Goal: Task Accomplishment & Management: Manage account settings

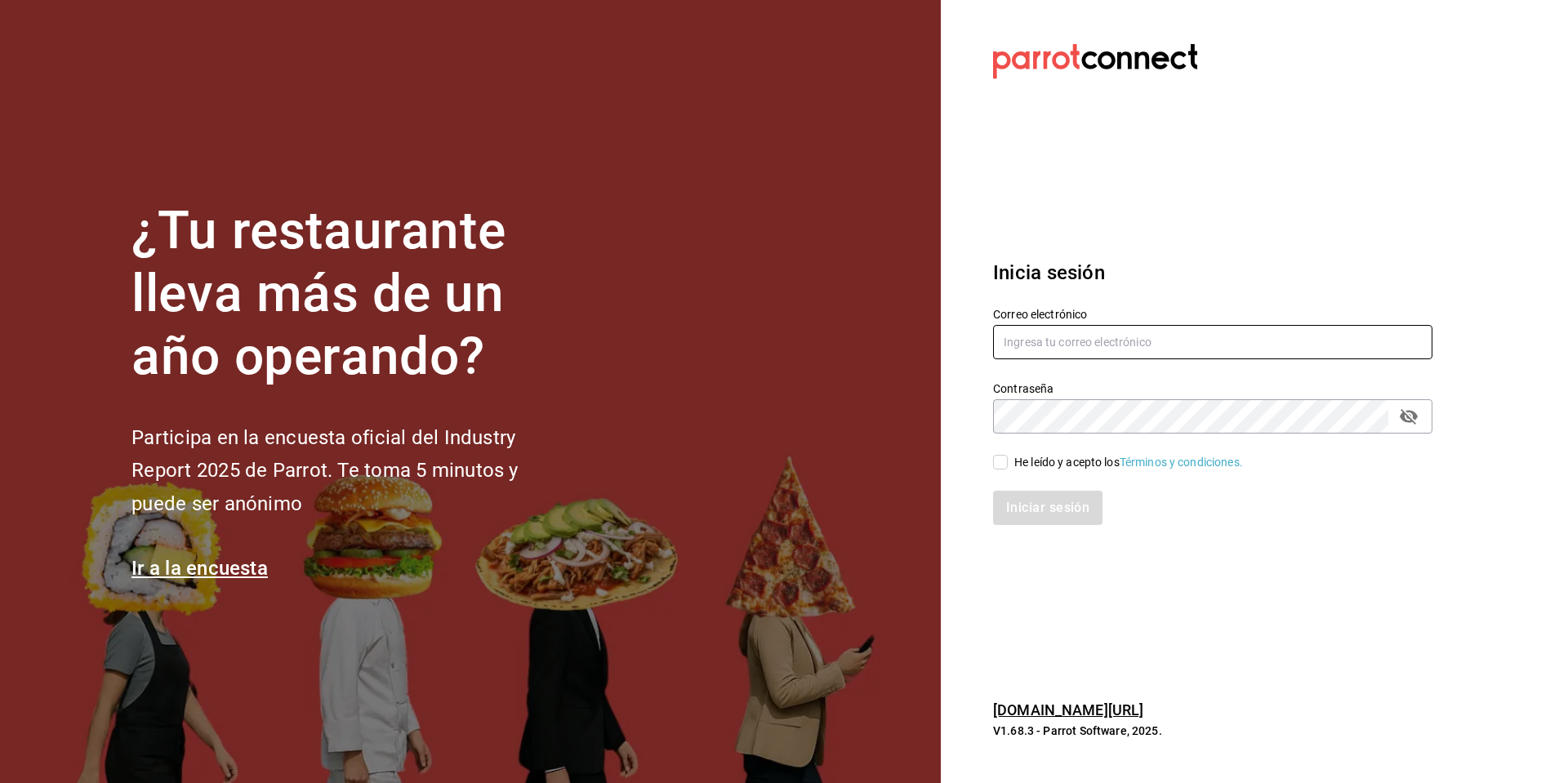
click at [1077, 338] on input "text" at bounding box center [1212, 342] width 439 height 35
type input "[PERSON_NAME][EMAIL_ADDRESS][PERSON_NAME][DOMAIN_NAME]"
click at [1003, 462] on input "He leído y acepto los Términos y condiciones." at bounding box center [1000, 462] width 14 height 14
checkbox input "true"
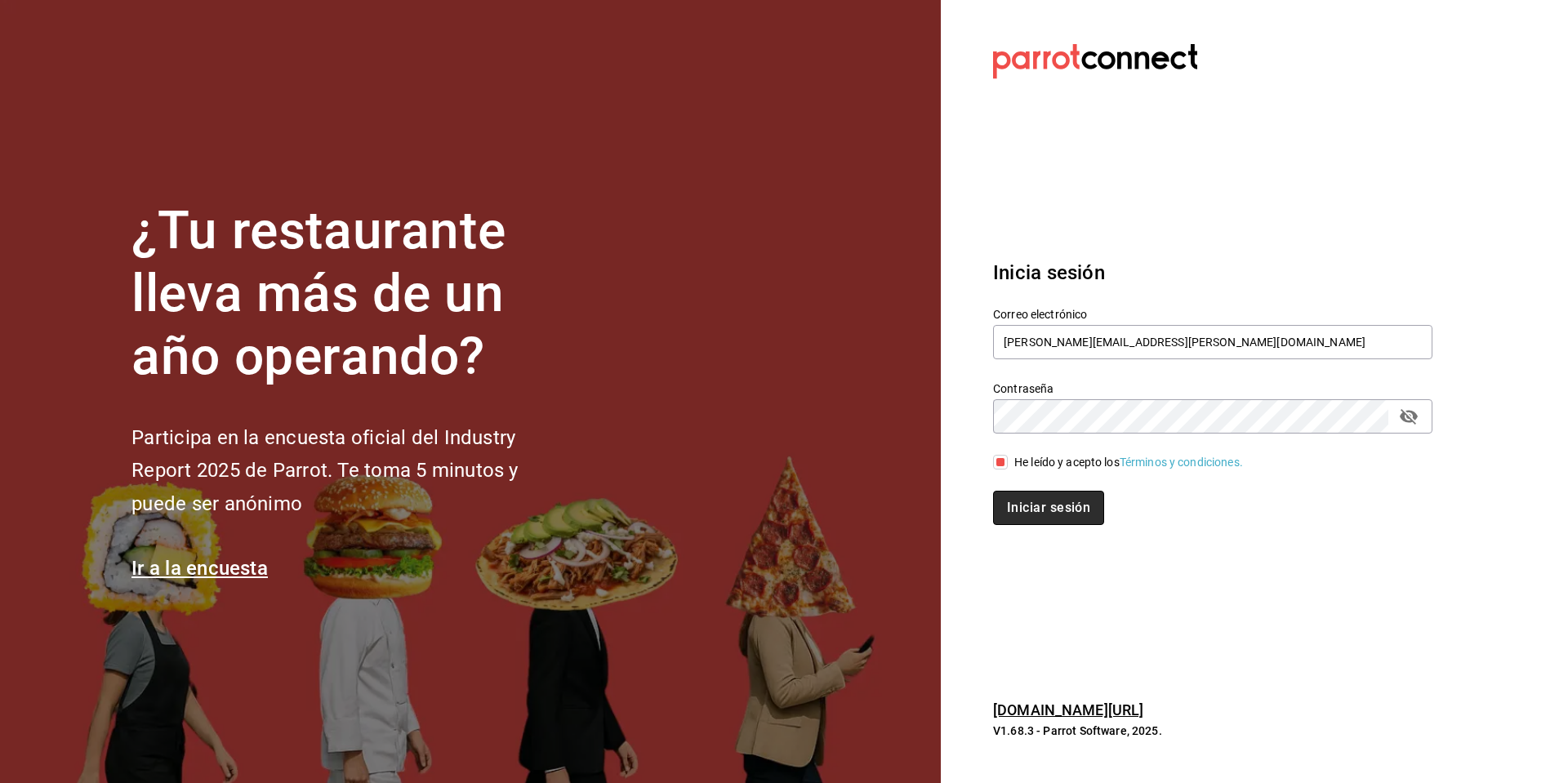
click at [1033, 501] on button "Iniciar sesión" at bounding box center [1048, 507] width 111 height 35
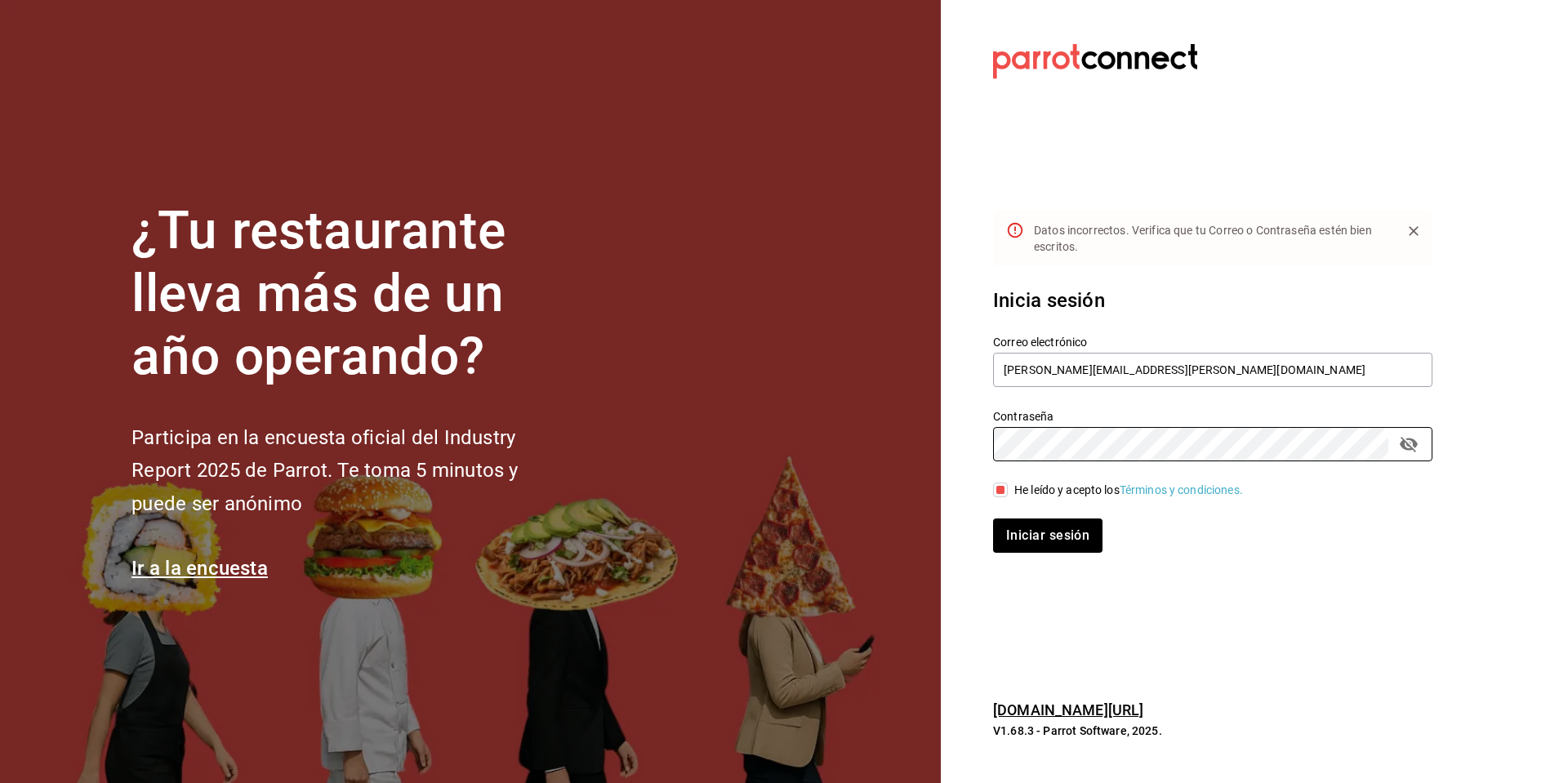
click at [992, 441] on div "Contraseña Contraseña" at bounding box center [1203, 425] width 459 height 72
click at [1052, 528] on button "Iniciar sesión" at bounding box center [1048, 535] width 111 height 35
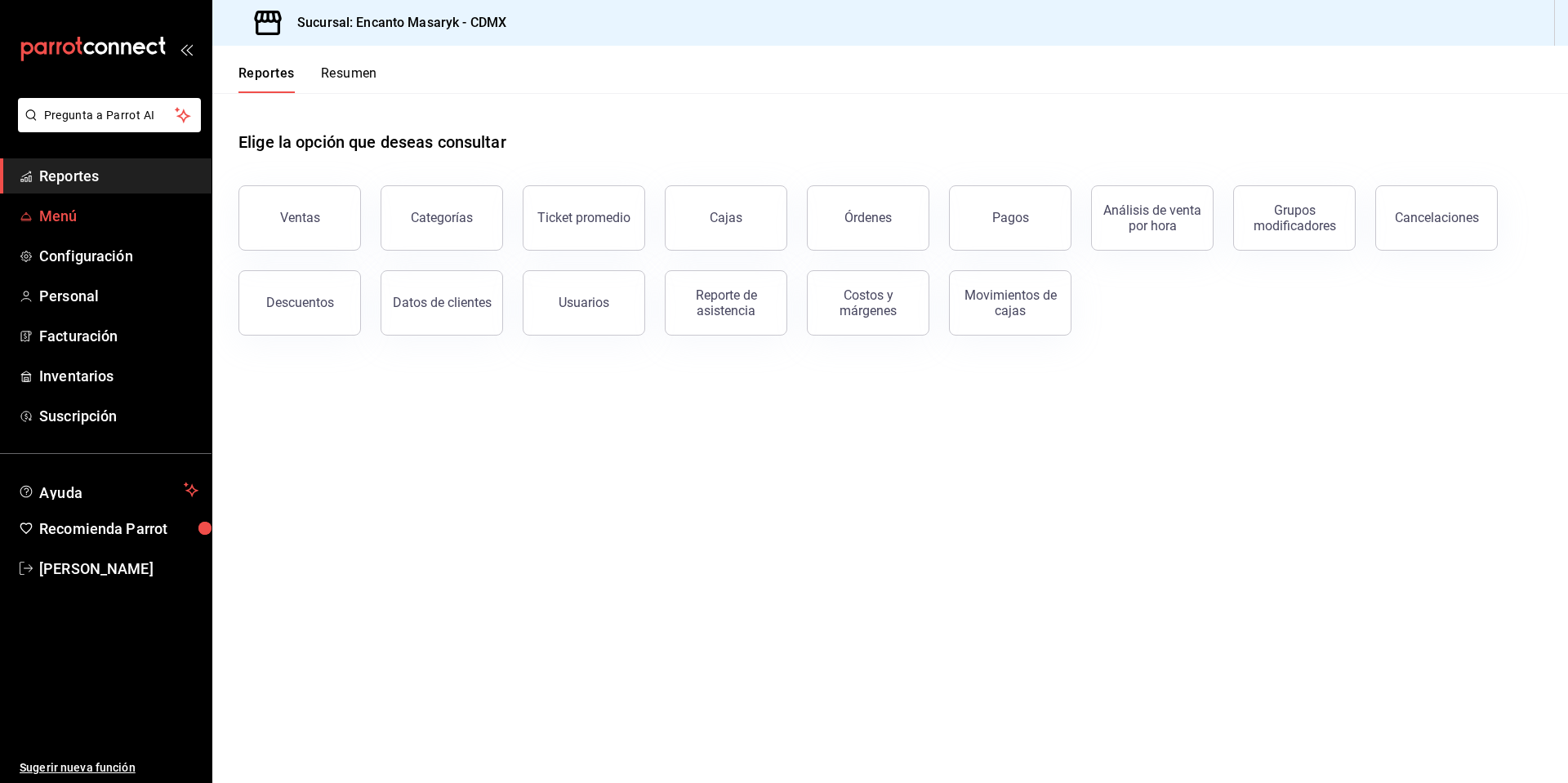
click at [112, 222] on span "Menú" at bounding box center [118, 216] width 159 height 22
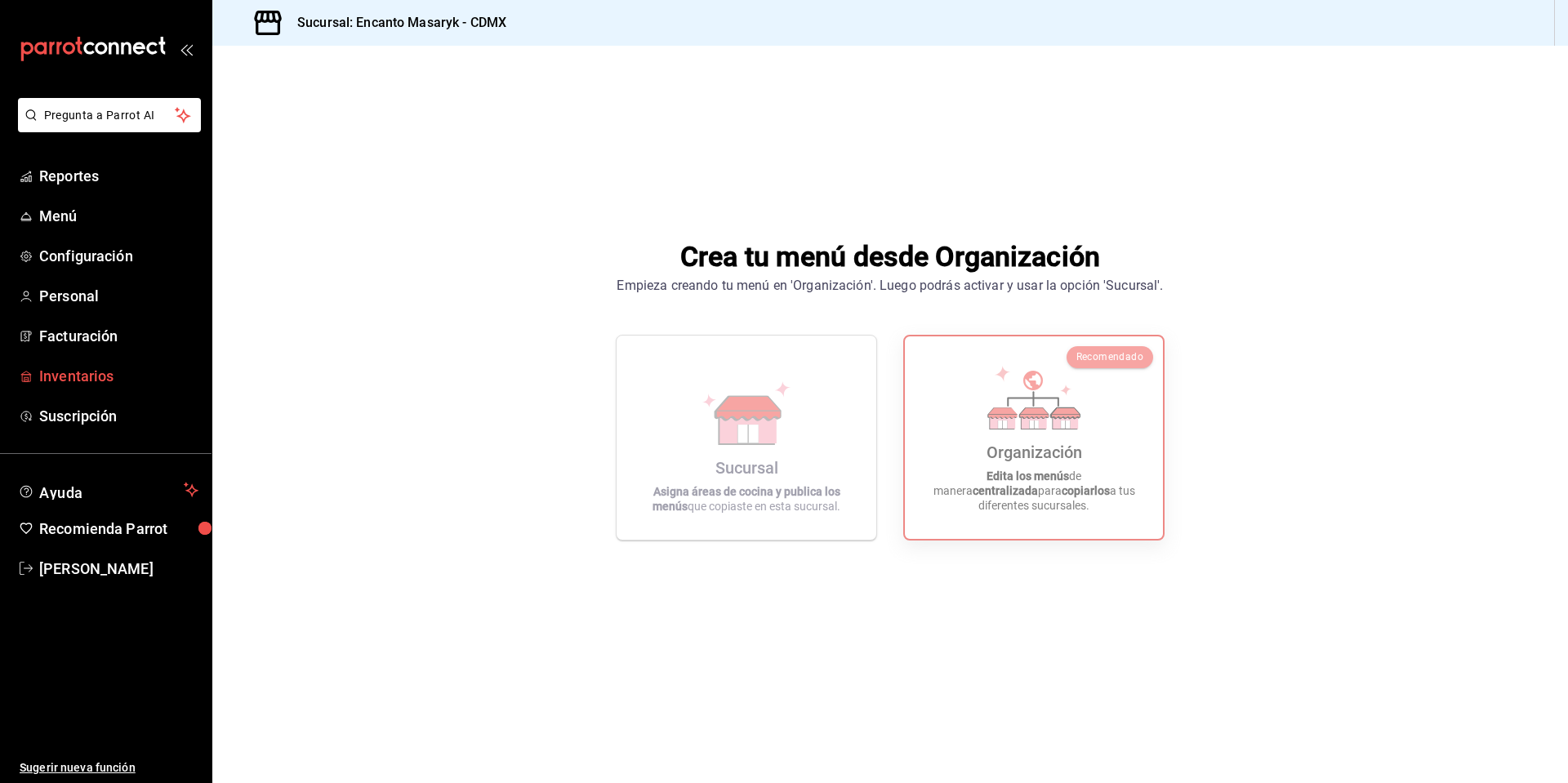
click at [107, 374] on span "Inventarios" at bounding box center [118, 376] width 159 height 22
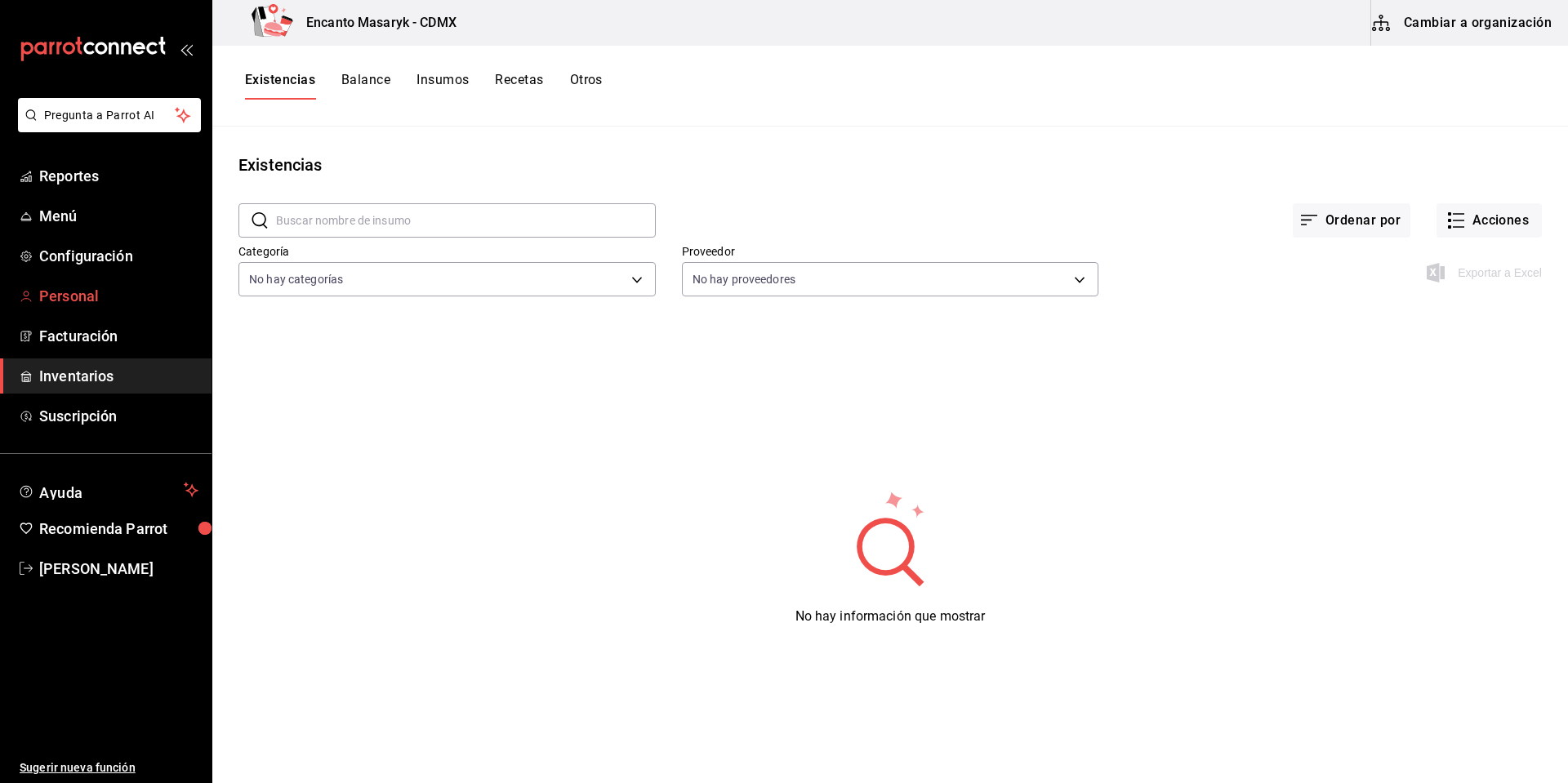
click at [70, 300] on span "Personal" at bounding box center [118, 296] width 159 height 22
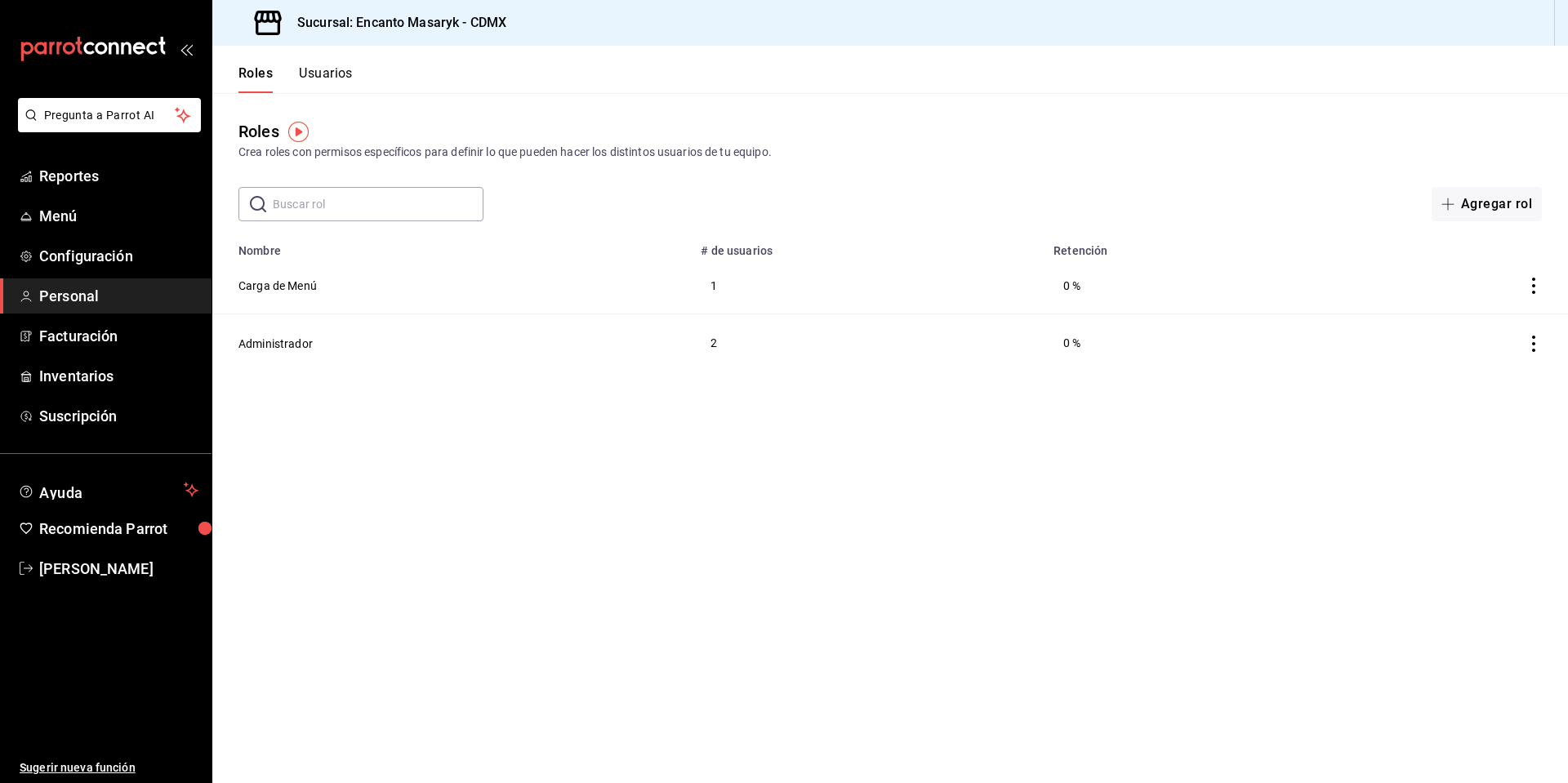
click at [318, 69] on button "Usuarios" at bounding box center [326, 79] width 54 height 28
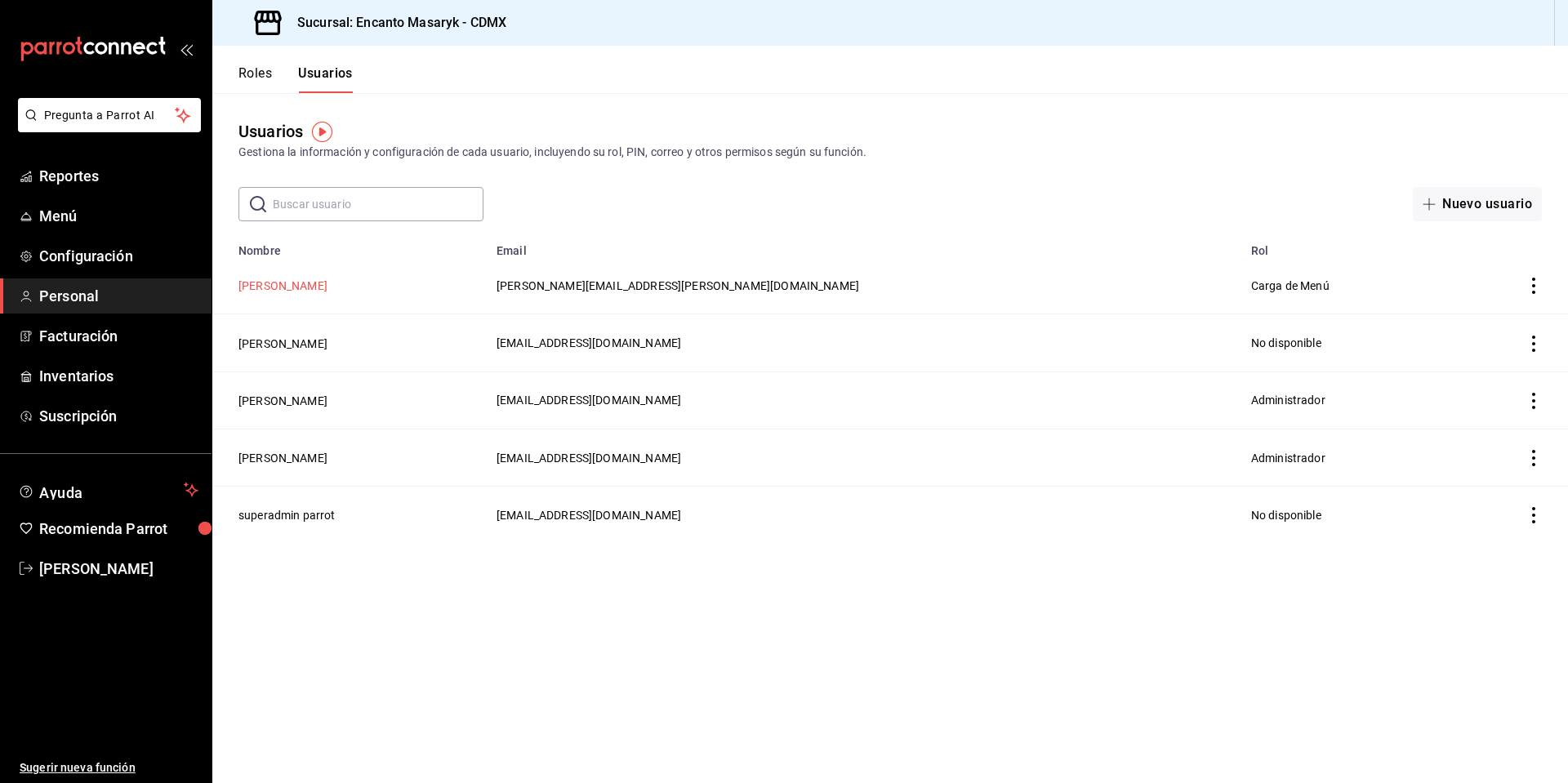
click at [304, 286] on button "Enrique Pérez Pérez" at bounding box center [282, 285] width 89 height 16
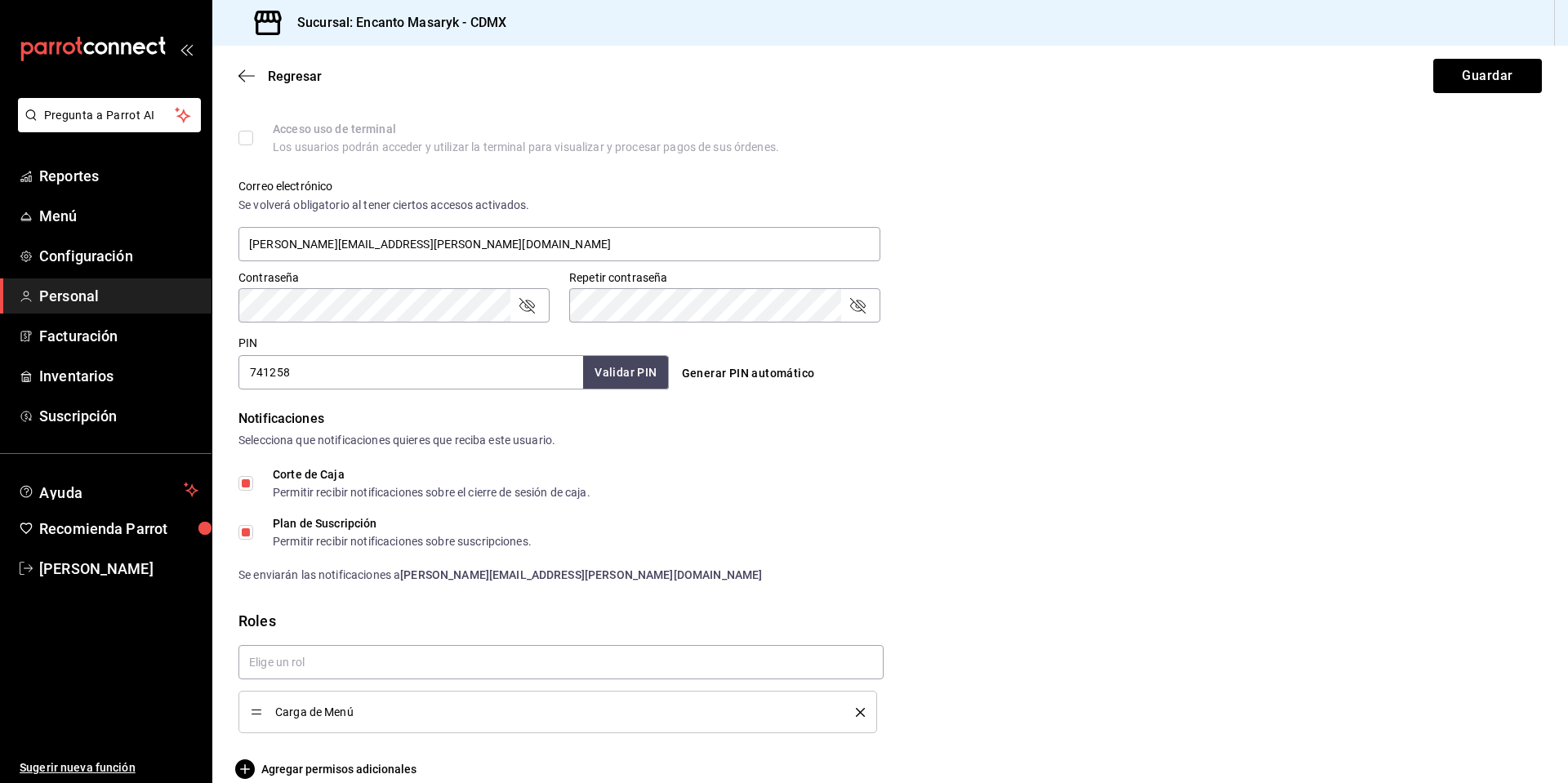
scroll to position [563, 0]
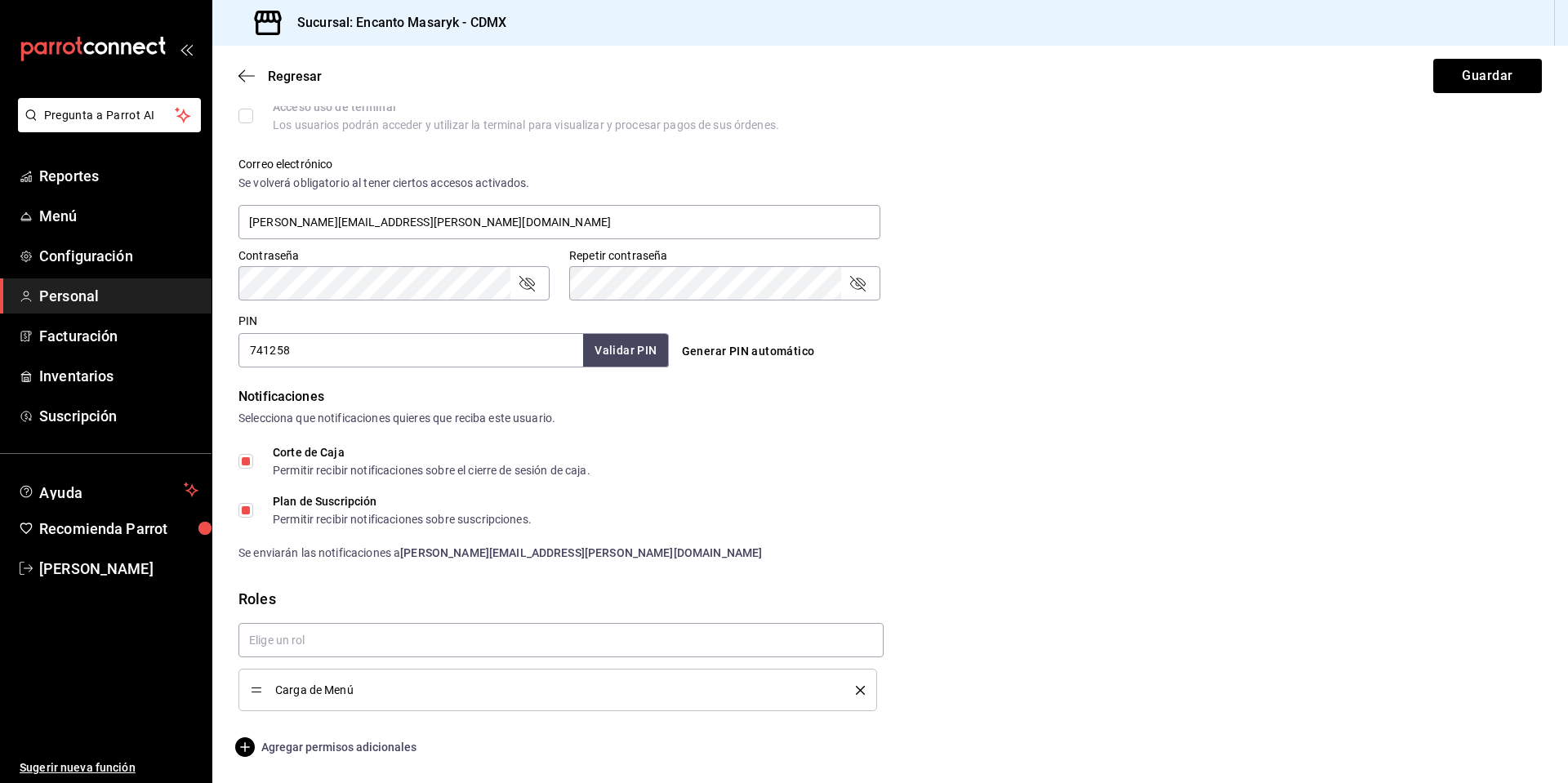
click at [400, 745] on span "Agregar permisos adicionales" at bounding box center [327, 747] width 178 height 19
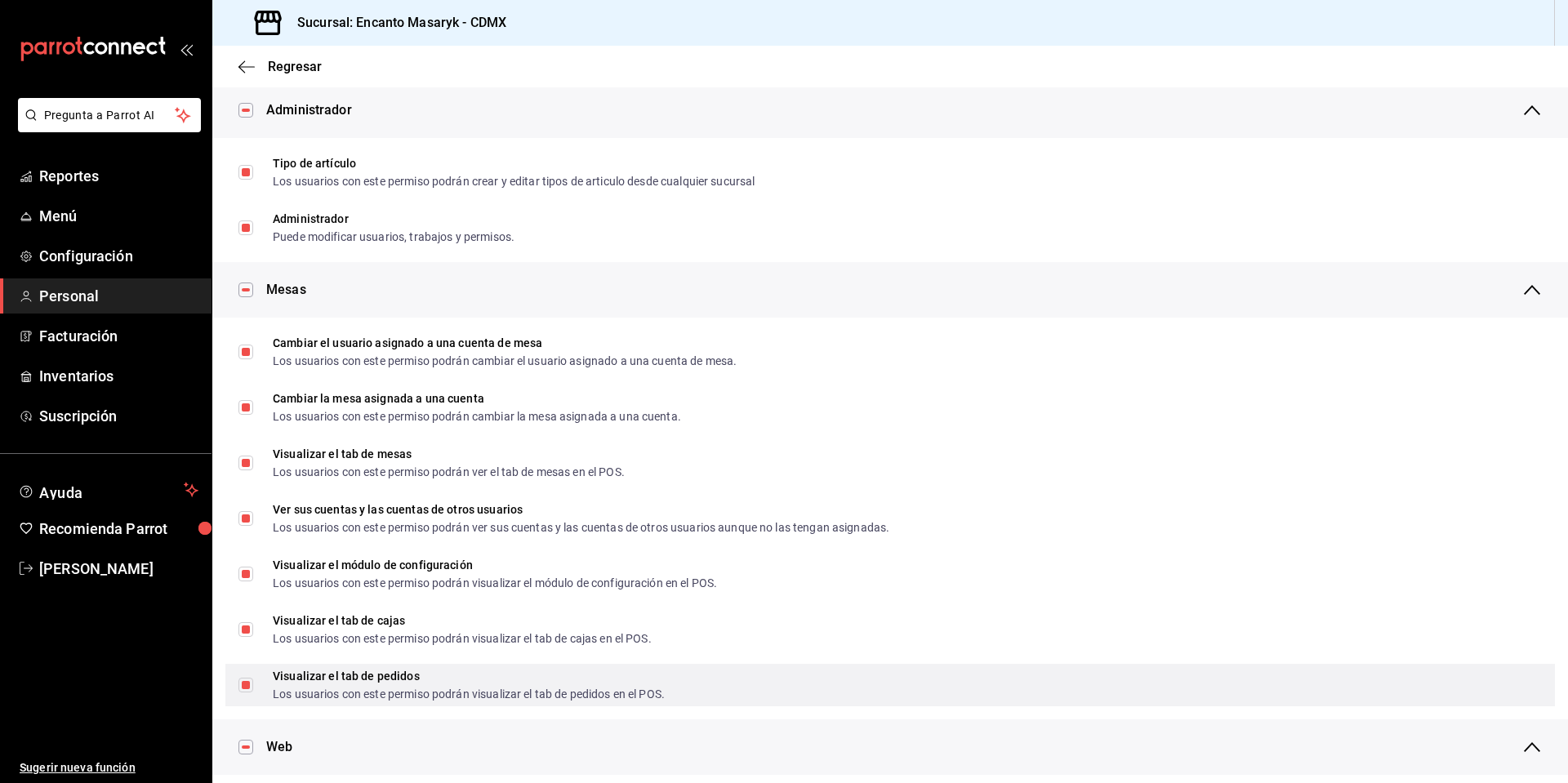
scroll to position [163, 0]
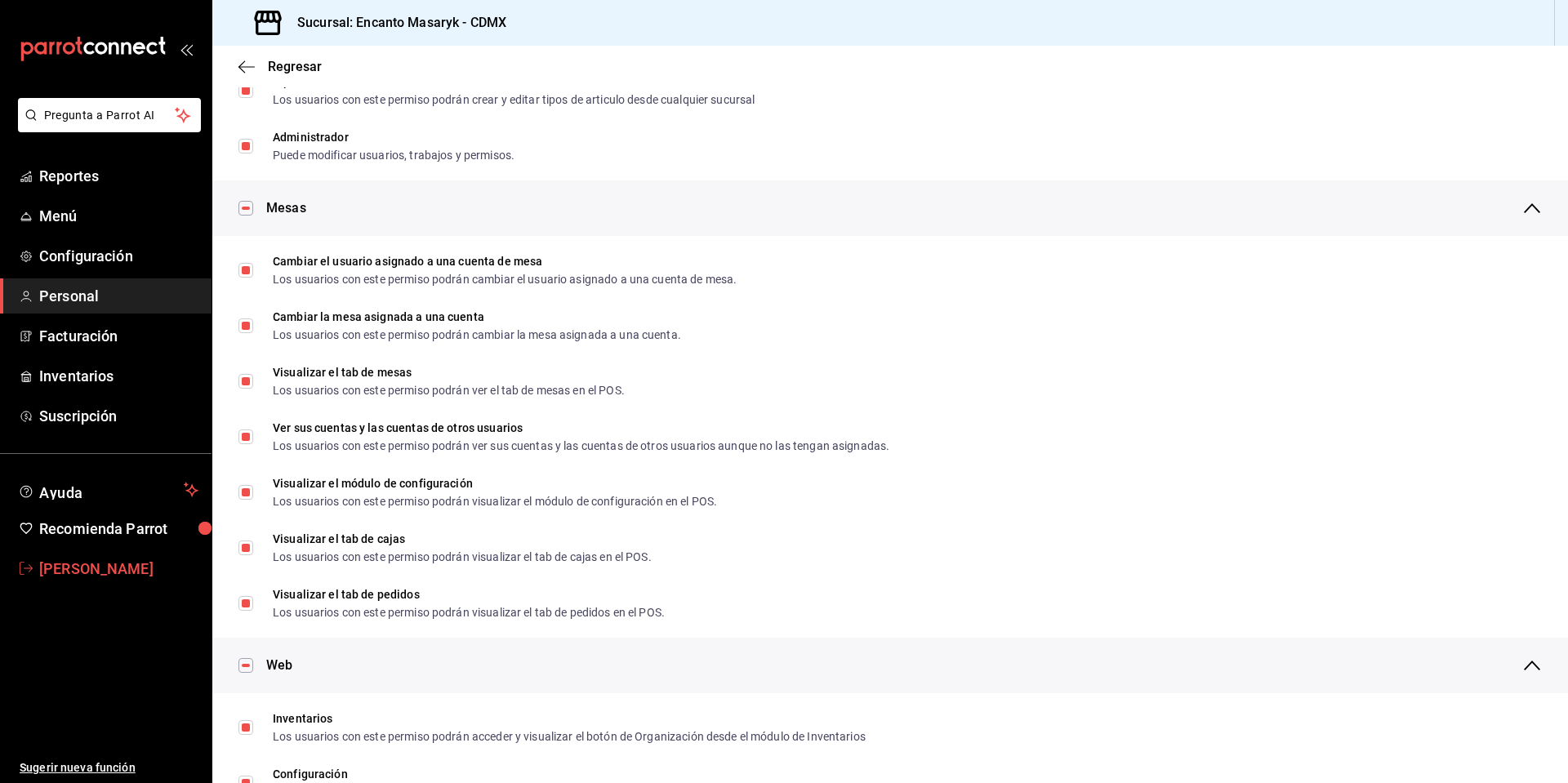
click at [134, 557] on span "[PERSON_NAME]" at bounding box center [118, 568] width 159 height 22
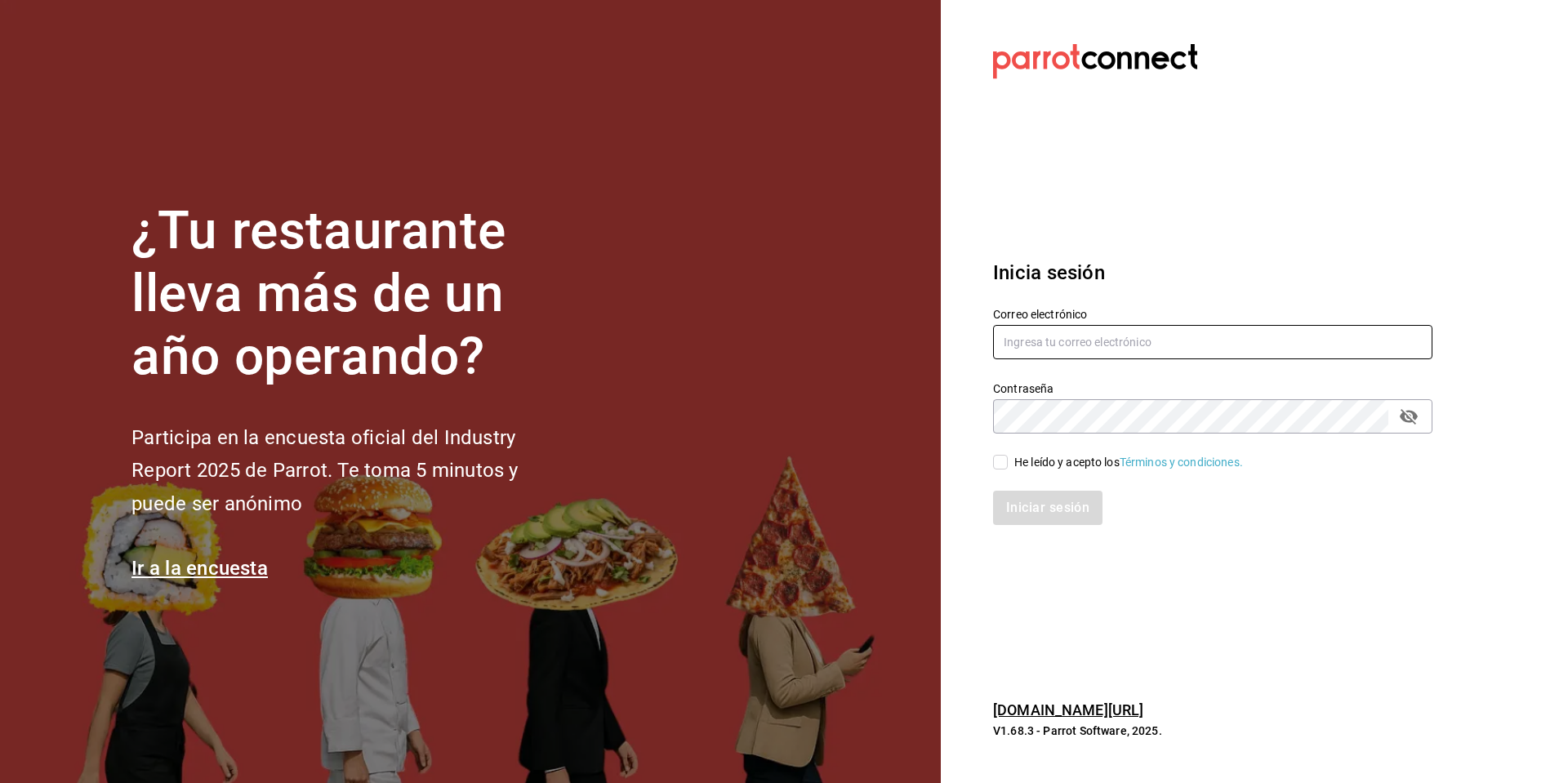
click at [1071, 344] on input "text" at bounding box center [1212, 342] width 439 height 35
type input "enrique.perez@cvomx.com"
click at [998, 463] on input "He leído y acepto los Términos y condiciones." at bounding box center [1000, 462] width 14 height 14
checkbox input "true"
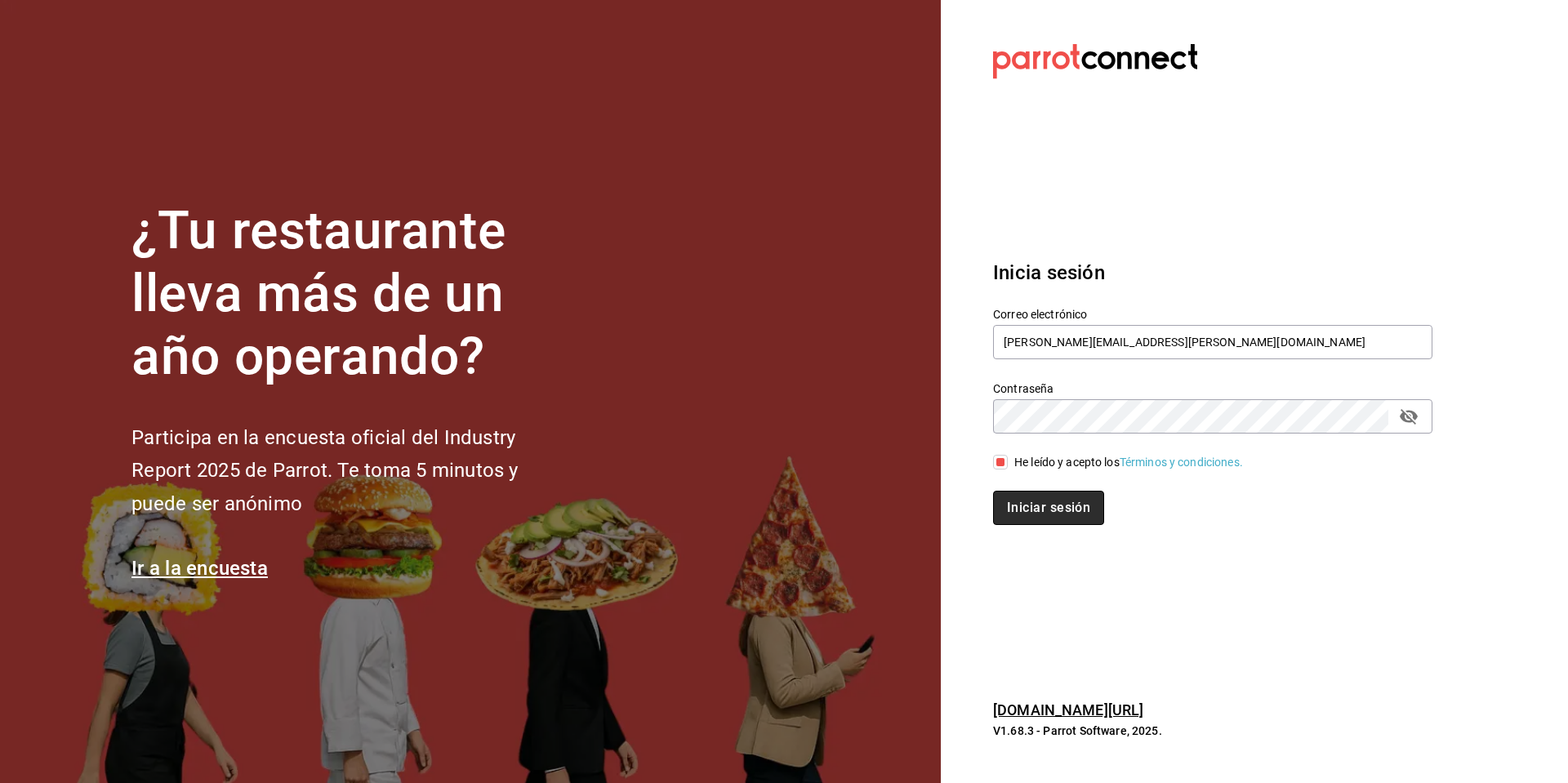
click at [1038, 493] on button "Iniciar sesión" at bounding box center [1048, 507] width 111 height 35
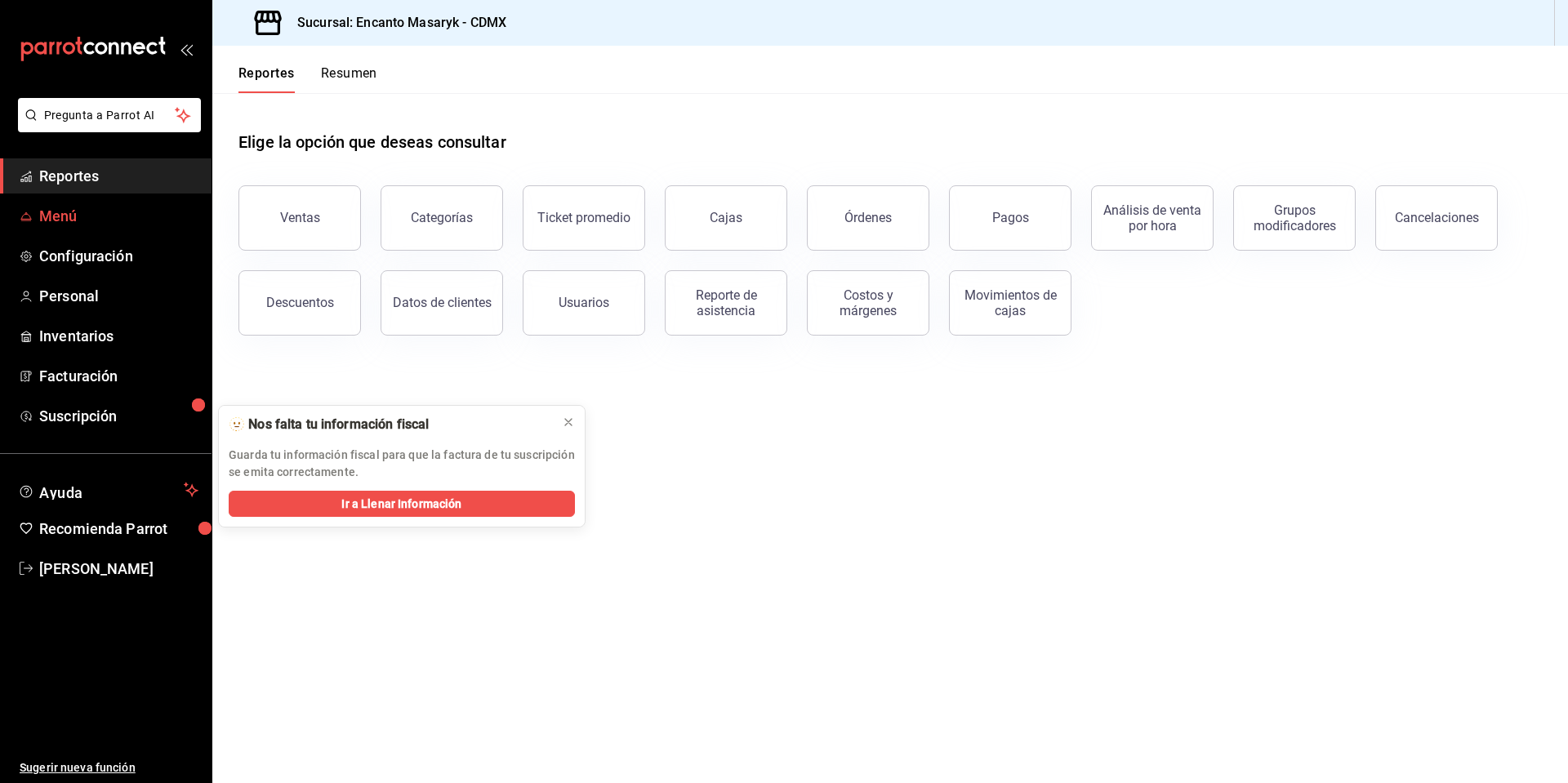
click at [79, 222] on span "Menú" at bounding box center [118, 216] width 159 height 22
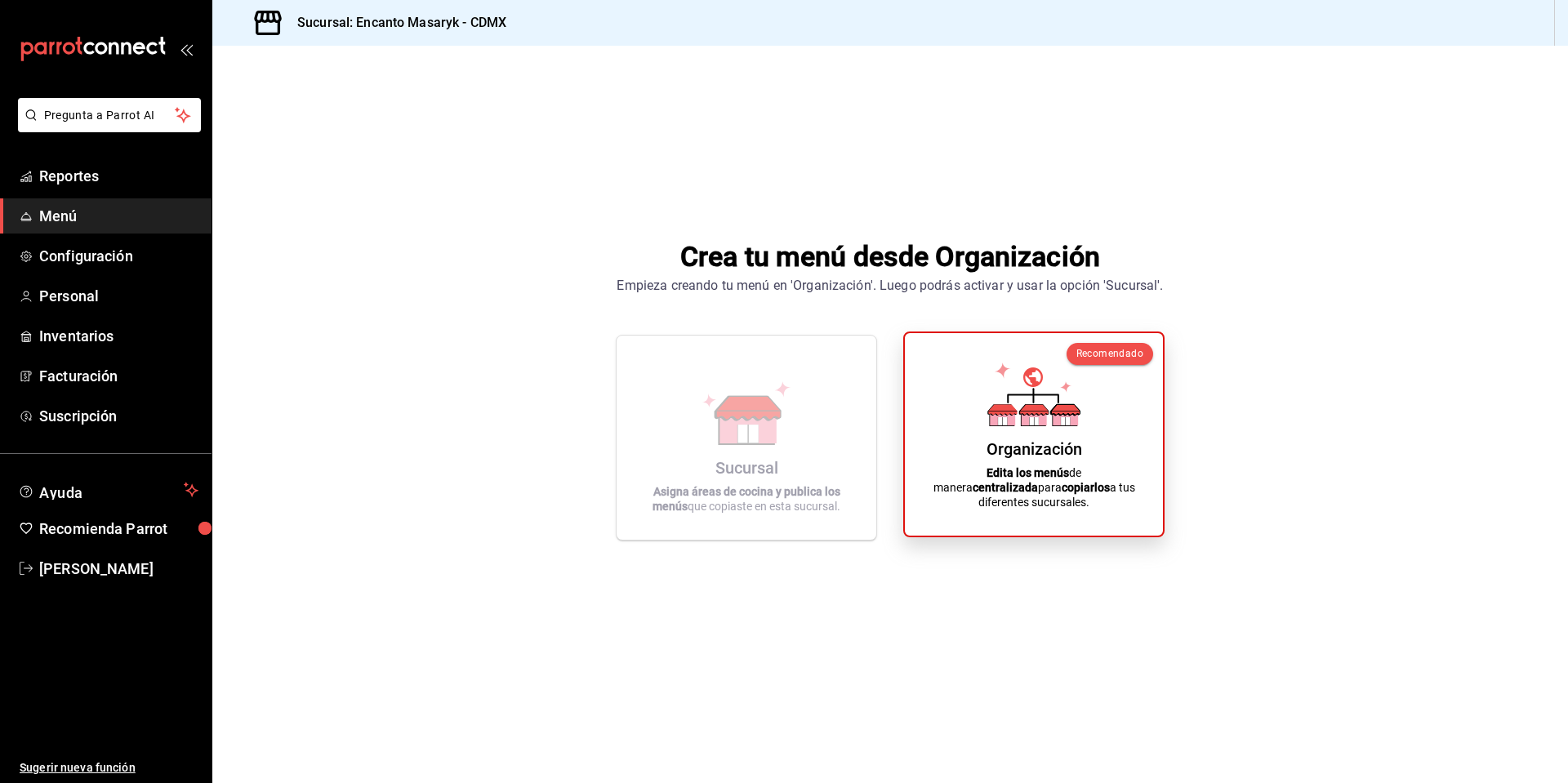
click at [1083, 430] on div "Organización Edita los menús de manera centralizada para copiarlos a tus difere…" at bounding box center [1033, 434] width 219 height 177
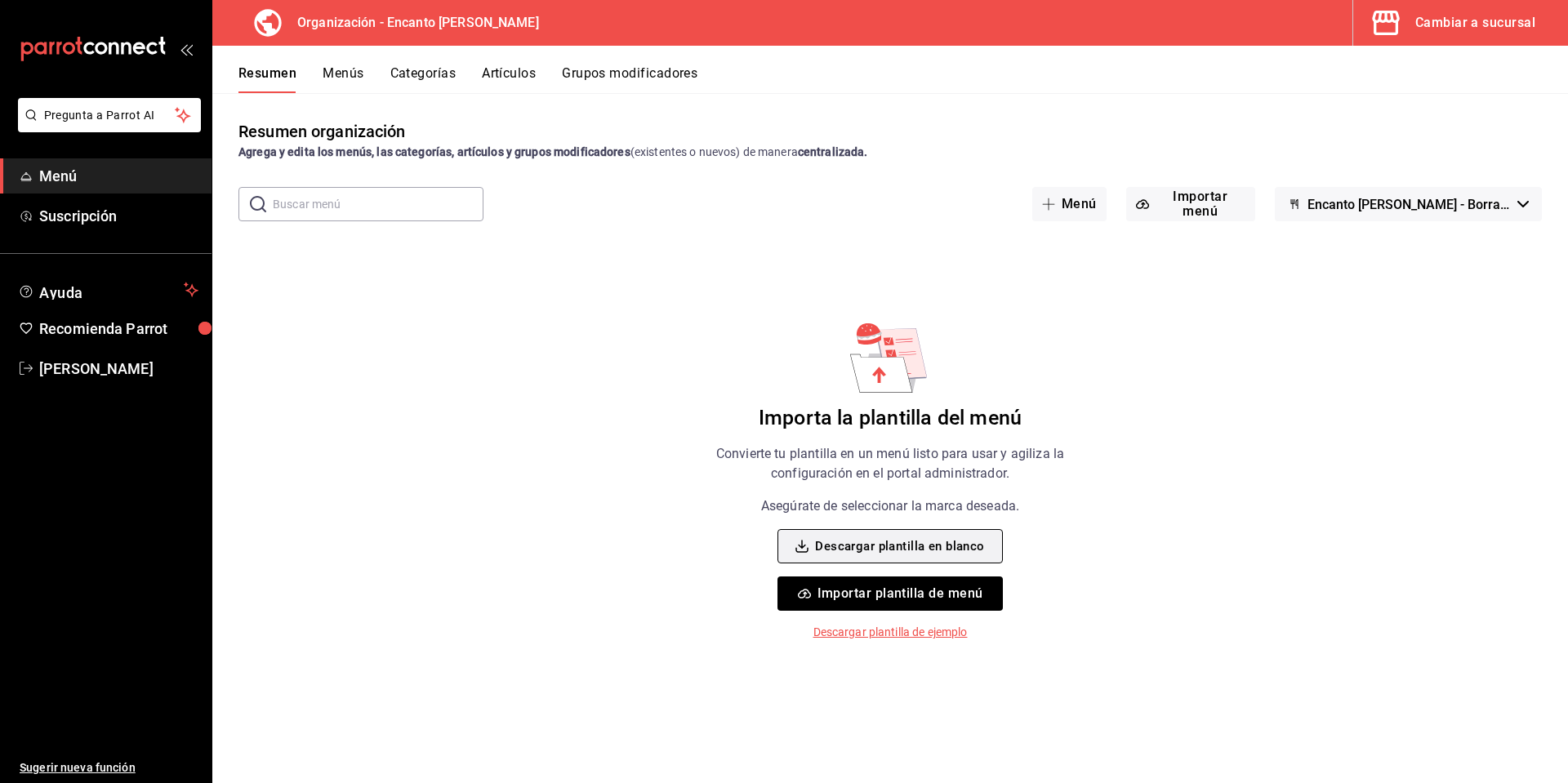
click at [938, 545] on button "Descargar plantilla en blanco" at bounding box center [890, 546] width 225 height 35
click at [880, 638] on p "Descargar plantilla de ejemplo" at bounding box center [891, 632] width 154 height 17
click at [1084, 308] on div "Resumen organización Agrega y edita los menús, las categorías, artículos y grup…" at bounding box center [890, 451] width 1356 height 663
drag, startPoint x: 99, startPoint y: 185, endPoint x: 133, endPoint y: 178, distance: 34.7
click at [99, 185] on span "Menú" at bounding box center [118, 176] width 159 height 22
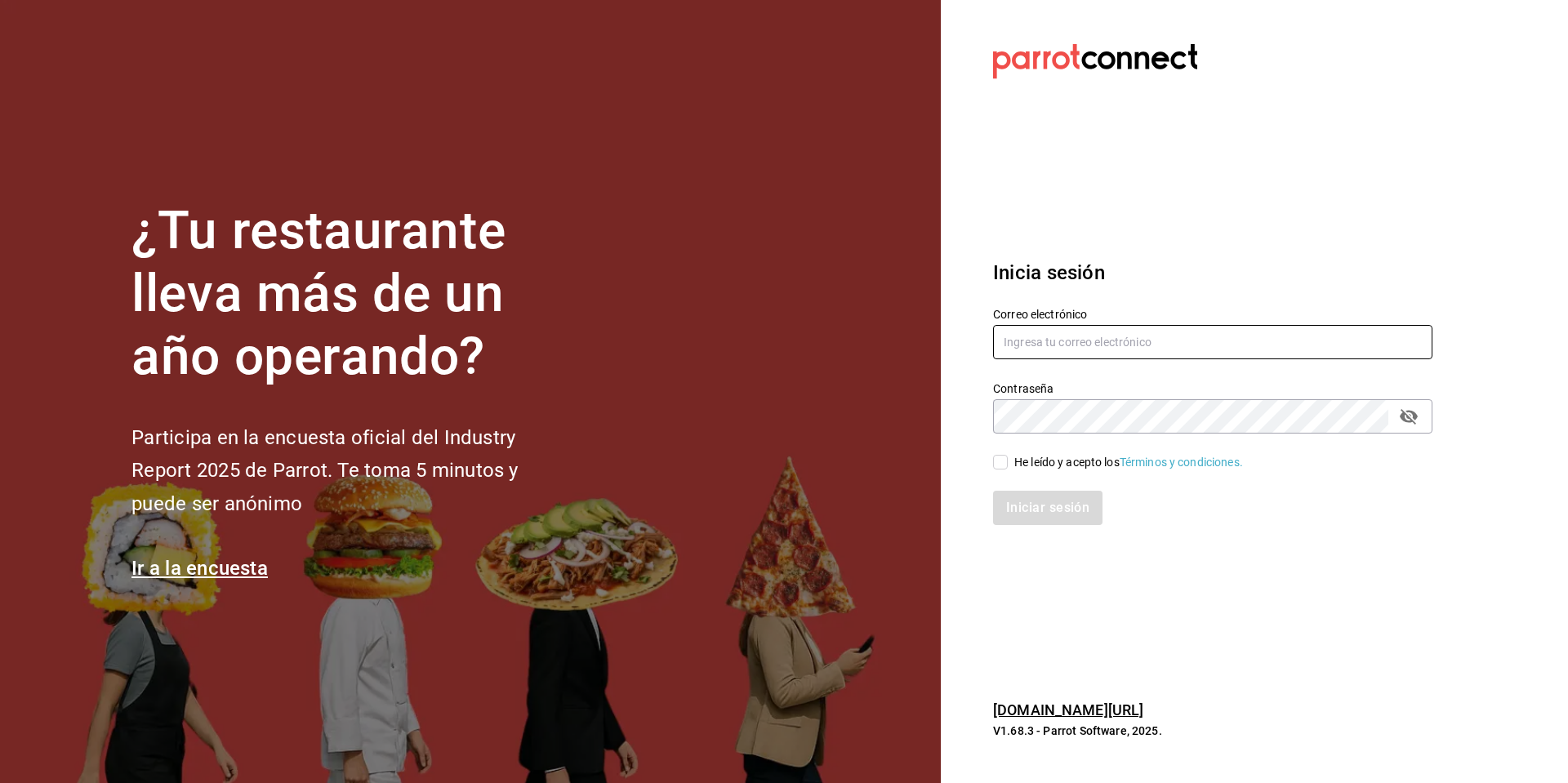
click at [1157, 342] on input "text" at bounding box center [1212, 342] width 439 height 35
type input "enrique.perez@cvomx.com"
click at [994, 459] on input "He leído y acepto los Términos y condiciones." at bounding box center [1000, 462] width 14 height 14
checkbox input "true"
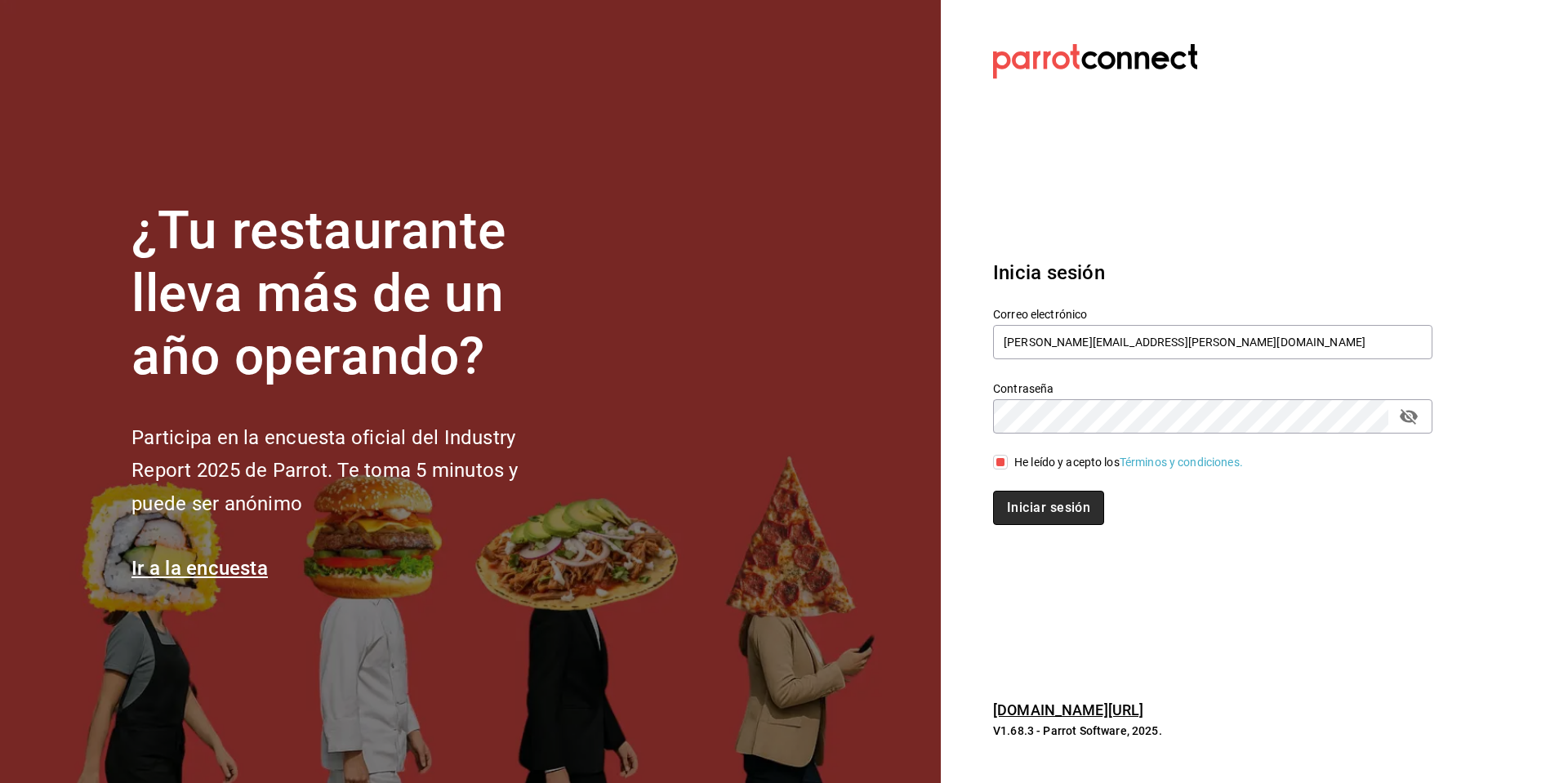
click at [1030, 507] on button "Iniciar sesión" at bounding box center [1048, 507] width 111 height 35
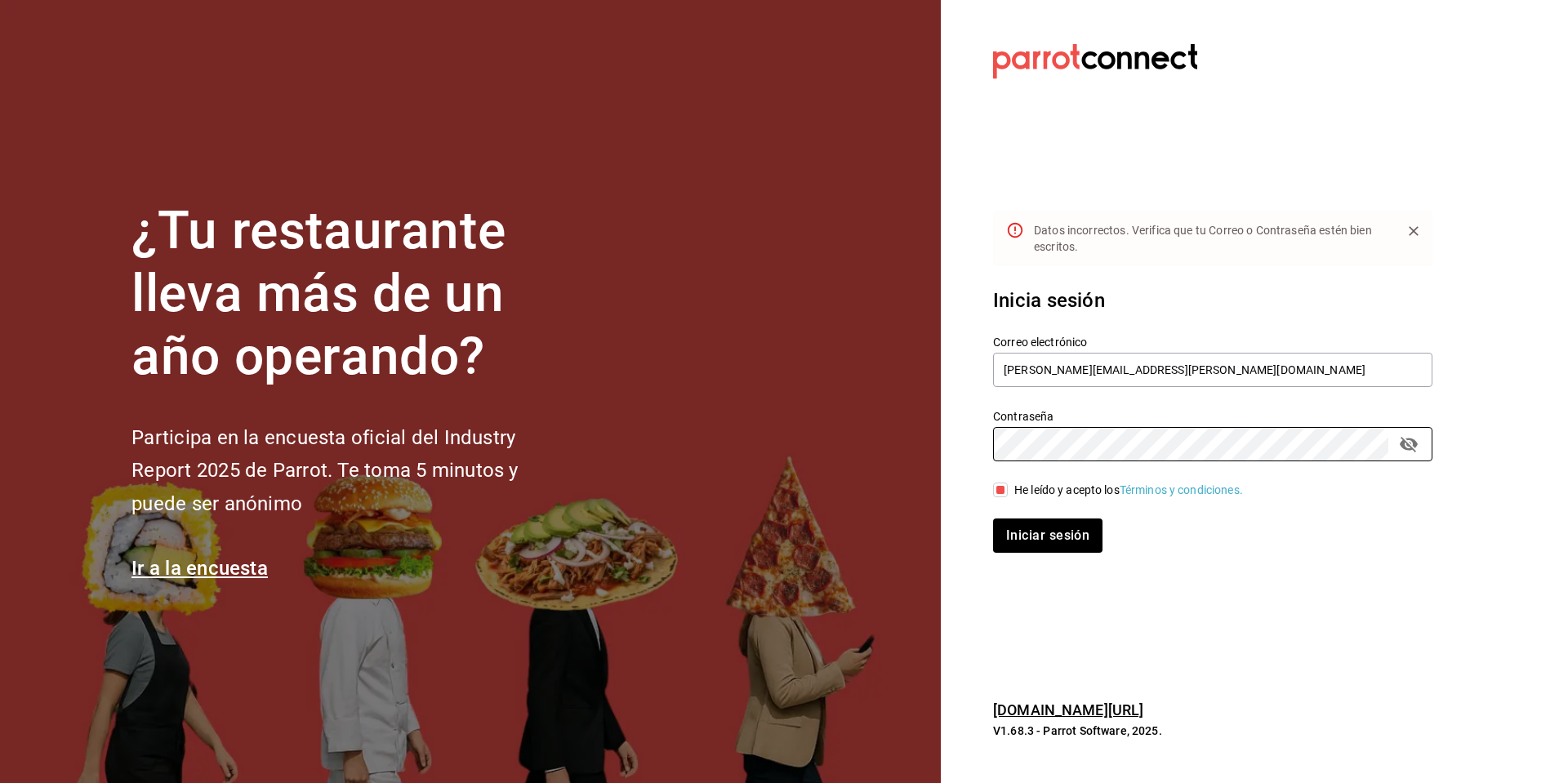
click at [882, 424] on div "¿Tu restaurante lleva más de un año operando? Participa en la encuesta oficial …" at bounding box center [784, 392] width 1568 height 783
click at [1039, 545] on button "Iniciar sesión" at bounding box center [1048, 535] width 111 height 35
